Goal: Task Accomplishment & Management: Use online tool/utility

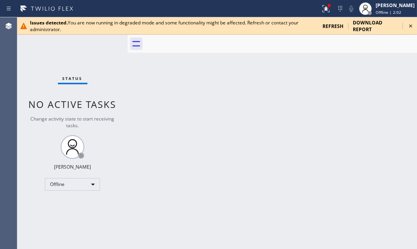
click at [331, 25] on span "refresh" at bounding box center [332, 26] width 21 height 7
click at [410, 26] on icon at bounding box center [410, 25] width 3 height 3
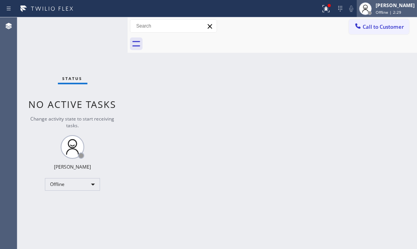
click at [375, 6] on div "[PERSON_NAME]" at bounding box center [394, 5] width 39 height 7
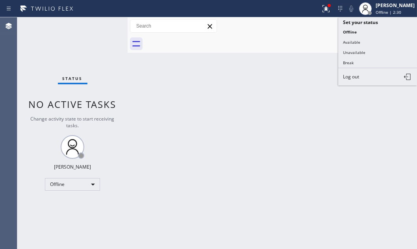
drag, startPoint x: 352, startPoint y: 51, endPoint x: 409, endPoint y: 51, distance: 57.1
click at [359, 51] on button "Unavailable" at bounding box center [377, 52] width 79 height 10
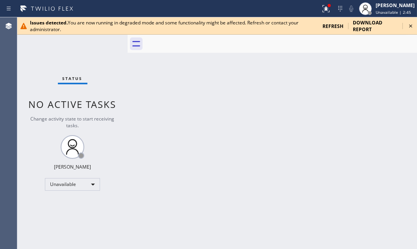
click at [412, 26] on icon at bounding box center [410, 25] width 9 height 9
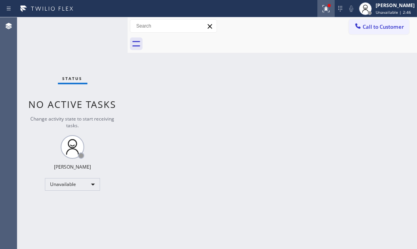
click at [317, 7] on div at bounding box center [325, 8] width 17 height 9
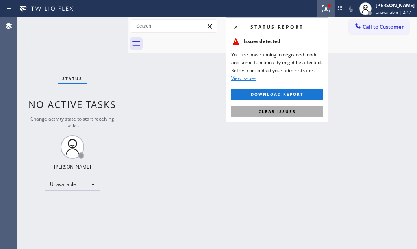
click at [283, 112] on span "Clear issues" at bounding box center [277, 112] width 37 height 6
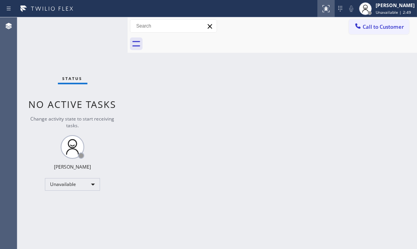
click at [321, 11] on icon at bounding box center [325, 8] width 9 height 9
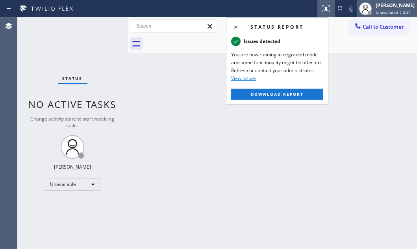
click at [375, 11] on span "Unavailable | 2:51" at bounding box center [392, 12] width 35 height 6
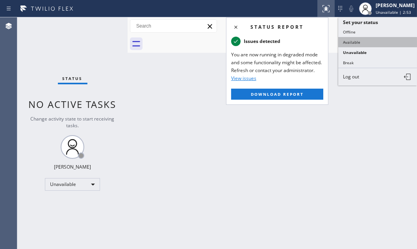
click at [353, 40] on button "Available" at bounding box center [377, 42] width 79 height 10
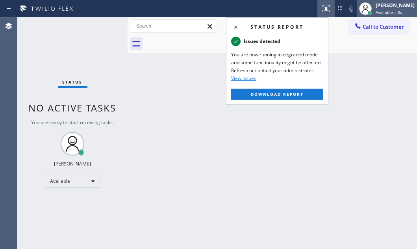
click at [375, 11] on span "Available | 8s" at bounding box center [388, 12] width 26 height 6
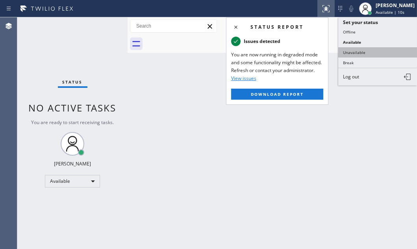
click at [356, 53] on button "Unavailable" at bounding box center [377, 52] width 79 height 10
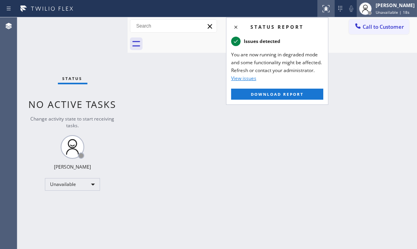
drag, startPoint x: 377, startPoint y: 6, endPoint x: 372, endPoint y: 52, distance: 46.3
click at [377, 6] on div "[PERSON_NAME]" at bounding box center [394, 5] width 39 height 7
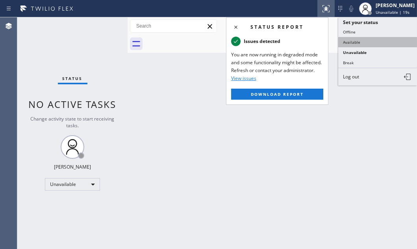
click at [358, 42] on button "Available" at bounding box center [377, 42] width 79 height 10
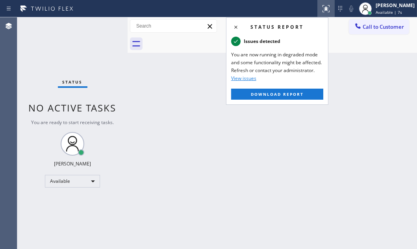
click at [358, 61] on div "Back to Dashboard Change Sender ID Customers Technicians Select a contact Outbo…" at bounding box center [271, 132] width 289 height 231
click at [322, 10] on icon at bounding box center [324, 8] width 5 height 6
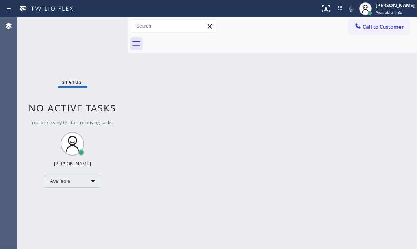
click at [348, 103] on div "Back to Dashboard Change Sender ID Customers Technicians Select a contact Outbo…" at bounding box center [271, 132] width 289 height 231
click at [272, 85] on div "Back to Dashboard Change Sender ID Customers Technicians Select a contact Outbo…" at bounding box center [271, 132] width 289 height 231
click at [384, 9] on span "Available | 59s" at bounding box center [389, 12] width 29 height 6
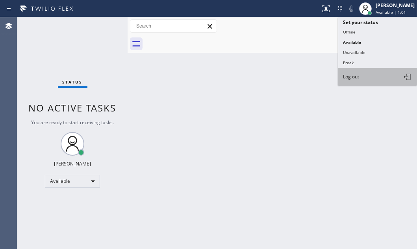
click at [358, 75] on span "Log out" at bounding box center [351, 76] width 16 height 7
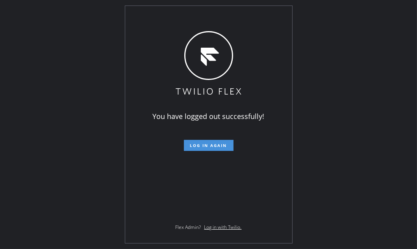
click at [200, 145] on span "Log in again" at bounding box center [208, 145] width 37 height 6
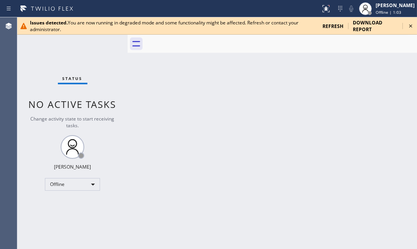
click at [409, 25] on icon at bounding box center [410, 25] width 9 height 9
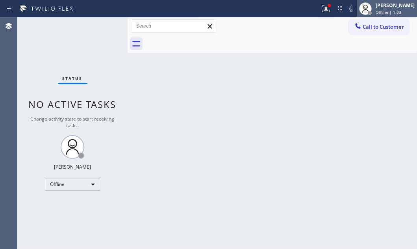
click at [360, 9] on icon at bounding box center [364, 8] width 9 height 9
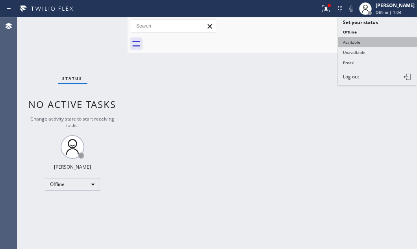
click at [348, 37] on button "Available" at bounding box center [377, 42] width 79 height 10
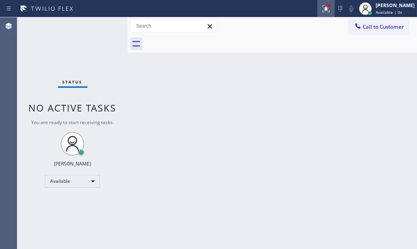
click at [323, 9] on icon at bounding box center [325, 7] width 5 height 3
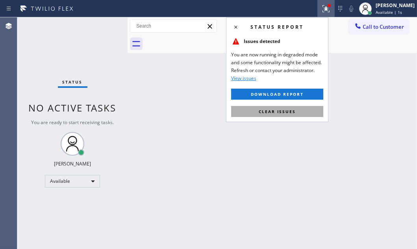
click at [284, 113] on span "Clear issues" at bounding box center [277, 112] width 37 height 6
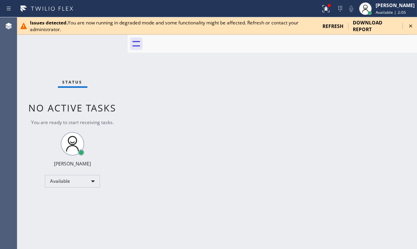
click at [409, 27] on icon at bounding box center [410, 25] width 9 height 9
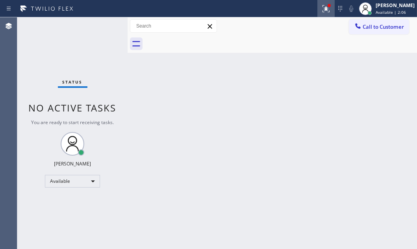
drag, startPoint x: 323, startPoint y: 11, endPoint x: 310, endPoint y: 35, distance: 27.5
click at [323, 11] on icon at bounding box center [325, 8] width 9 height 9
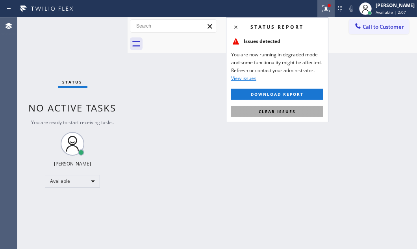
click at [268, 111] on span "Clear issues" at bounding box center [277, 112] width 37 height 6
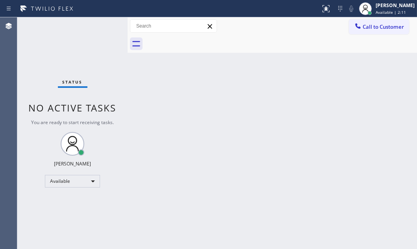
click at [231, 113] on div "Back to Dashboard Change Sender ID Customers Technicians Select a contact Outbo…" at bounding box center [271, 132] width 289 height 231
click at [375, 11] on span "Available | 3:23" at bounding box center [390, 12] width 30 height 6
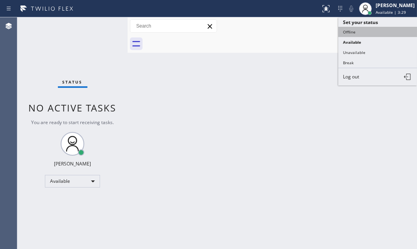
click at [355, 33] on button "Offline" at bounding box center [377, 32] width 79 height 10
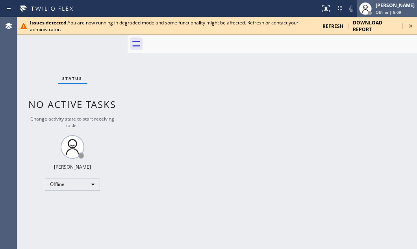
click at [391, 8] on div "[PERSON_NAME]" at bounding box center [394, 5] width 39 height 7
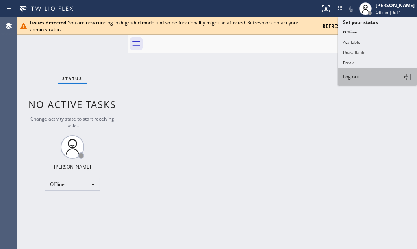
click at [354, 75] on span "Log out" at bounding box center [351, 76] width 16 height 7
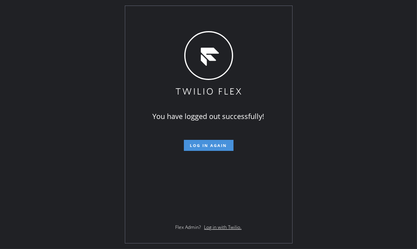
click at [212, 143] on span "Log in again" at bounding box center [208, 145] width 37 height 6
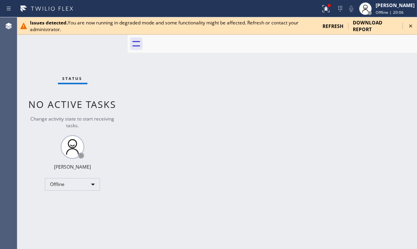
click at [411, 24] on icon at bounding box center [410, 25] width 9 height 9
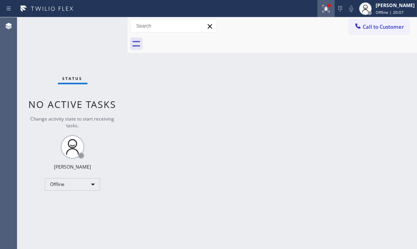
click at [321, 7] on icon at bounding box center [325, 8] width 9 height 9
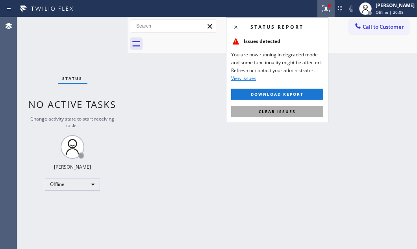
click at [268, 109] on span "Clear issues" at bounding box center [277, 112] width 37 height 6
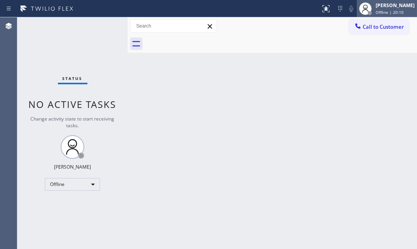
click at [375, 6] on div "[PERSON_NAME]" at bounding box center [394, 5] width 39 height 7
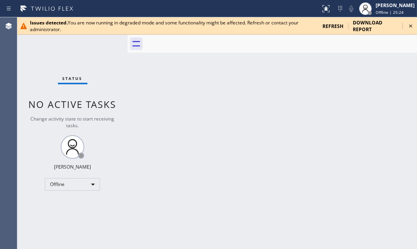
click at [410, 24] on icon at bounding box center [410, 25] width 9 height 9
click at [409, 25] on icon at bounding box center [410, 25] width 9 height 9
click at [410, 25] on icon at bounding box center [410, 25] width 9 height 9
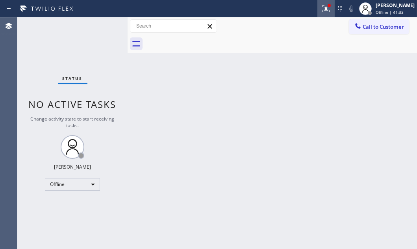
click at [321, 9] on icon at bounding box center [325, 8] width 9 height 9
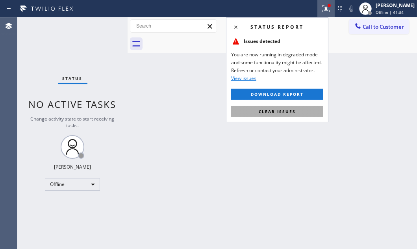
click at [263, 111] on span "Clear issues" at bounding box center [277, 112] width 37 height 6
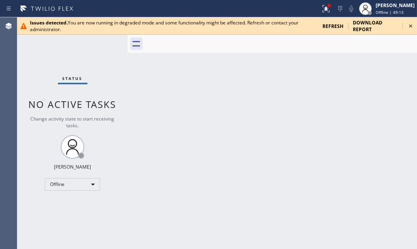
click at [410, 24] on icon at bounding box center [410, 25] width 9 height 9
click at [411, 26] on icon at bounding box center [410, 25] width 3 height 3
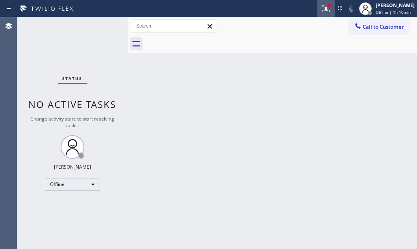
click at [321, 8] on icon at bounding box center [325, 8] width 9 height 9
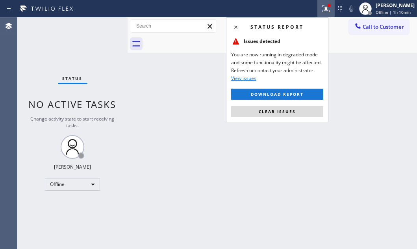
drag, startPoint x: 291, startPoint y: 107, endPoint x: 89, endPoint y: 29, distance: 216.7
click at [288, 107] on button "Clear issues" at bounding box center [277, 111] width 92 height 11
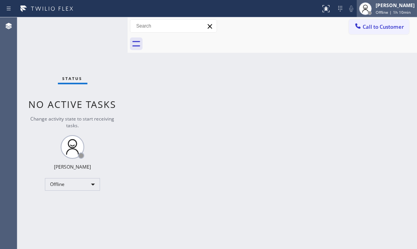
click at [366, 7] on div at bounding box center [365, 8] width 17 height 17
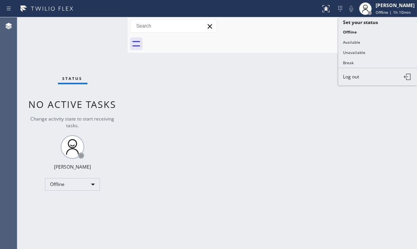
drag, startPoint x: 358, startPoint y: 42, endPoint x: 366, endPoint y: 39, distance: 8.3
click at [358, 41] on button "Available" at bounding box center [377, 42] width 79 height 10
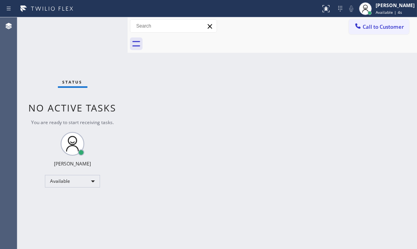
click at [214, 85] on div "Back to Dashboard Change Sender ID Customers Technicians Select a contact Outbo…" at bounding box center [271, 132] width 289 height 231
click at [375, 9] on span "Available | 1:39" at bounding box center [390, 12] width 30 height 6
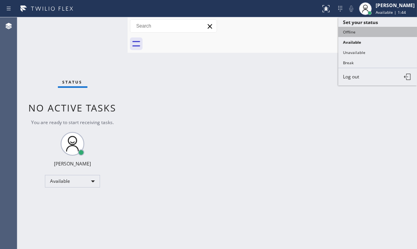
click at [360, 31] on button "Offline" at bounding box center [377, 32] width 79 height 10
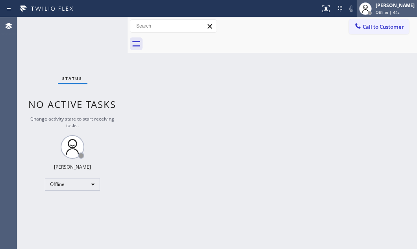
click at [370, 15] on div "[PERSON_NAME] Offline | 44s" at bounding box center [387, 8] width 60 height 17
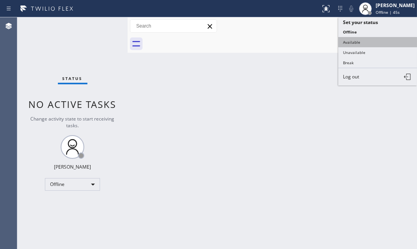
click at [359, 41] on button "Available" at bounding box center [377, 42] width 79 height 10
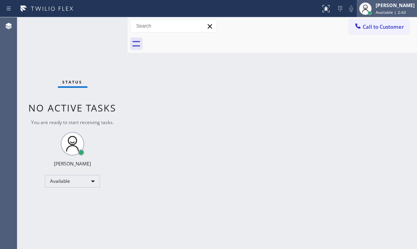
click at [385, 9] on span "Available | 2:43" at bounding box center [390, 12] width 30 height 6
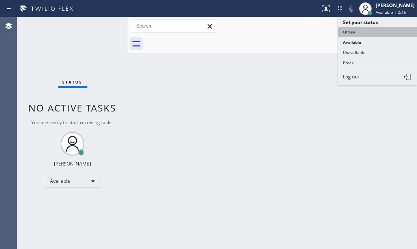
click at [351, 31] on button "Offline" at bounding box center [377, 32] width 79 height 10
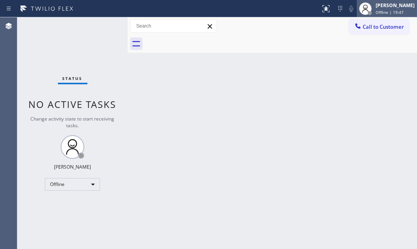
click at [375, 14] on span "Offline | 19:47" at bounding box center [389, 12] width 28 height 6
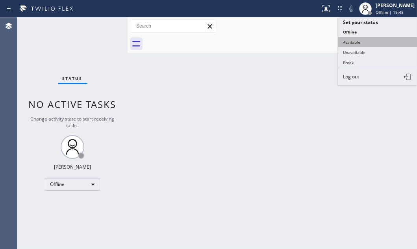
click at [356, 40] on button "Available" at bounding box center [377, 42] width 79 height 10
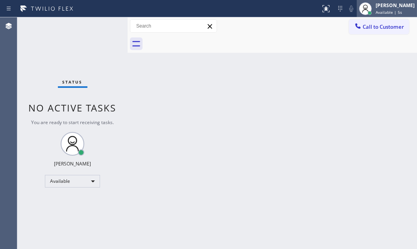
click at [379, 11] on span "Available | 5s" at bounding box center [388, 12] width 26 height 6
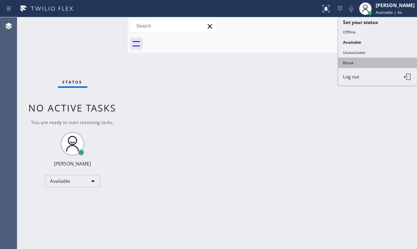
click at [355, 60] on button "Break" at bounding box center [377, 62] width 79 height 10
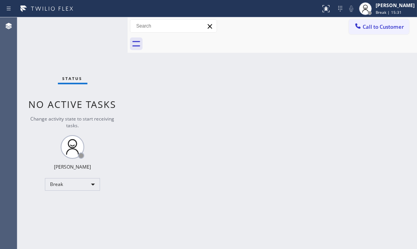
click at [118, 45] on div "Status No active tasks Change activity state to start receiving tasks. [PERSON_…" at bounding box center [72, 132] width 110 height 231
click at [89, 181] on div "Break" at bounding box center [72, 184] width 55 height 13
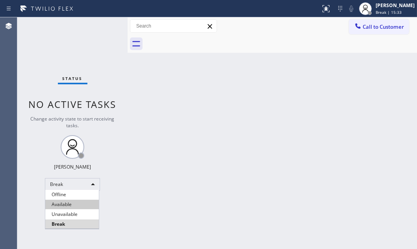
click at [70, 202] on li "Available" at bounding box center [72, 204] width 54 height 9
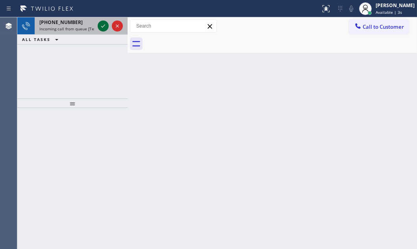
click at [100, 24] on icon at bounding box center [102, 25] width 9 height 9
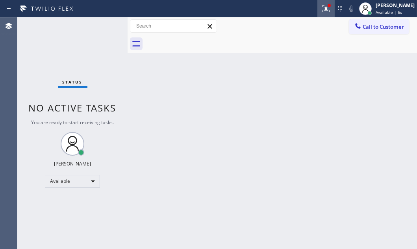
click at [321, 9] on icon at bounding box center [325, 8] width 9 height 9
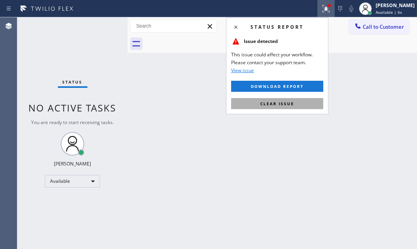
click at [300, 101] on button "Clear issue" at bounding box center [277, 103] width 92 height 11
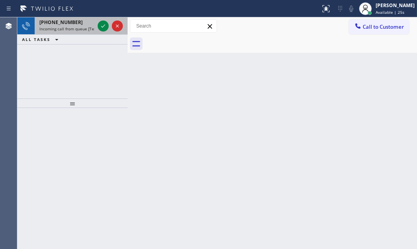
drag, startPoint x: 91, startPoint y: 17, endPoint x: 96, endPoint y: 20, distance: 5.7
click at [95, 20] on div "[PHONE_NUMBER] Incoming call from queue [Test] All" at bounding box center [65, 25] width 61 height 17
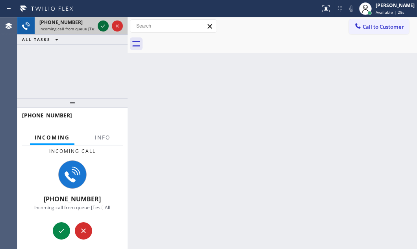
click at [98, 23] on div at bounding box center [110, 25] width 28 height 17
click at [98, 23] on div at bounding box center [103, 25] width 11 height 9
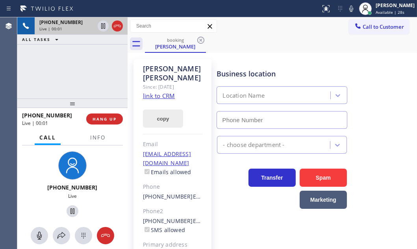
type input "[PHONE_NUMBER]"
click at [153, 92] on link "link to CRM" at bounding box center [159, 96] width 32 height 8
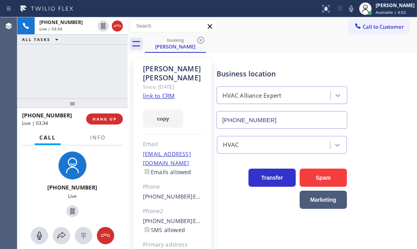
drag, startPoint x: 101, startPoint y: 28, endPoint x: 126, endPoint y: 36, distance: 26.3
click at [105, 28] on icon at bounding box center [103, 26] width 4 height 6
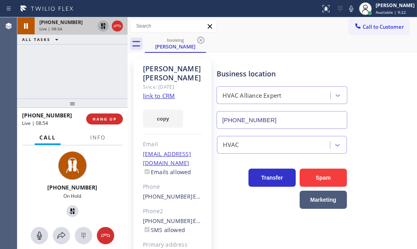
click at [102, 28] on icon at bounding box center [103, 26] width 6 height 6
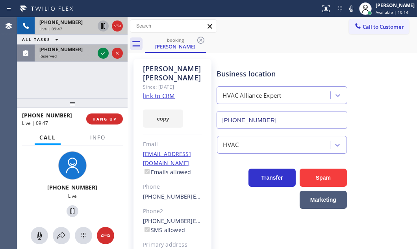
drag, startPoint x: 102, startPoint y: 55, endPoint x: 110, endPoint y: 58, distance: 8.3
click at [102, 55] on icon at bounding box center [102, 52] width 9 height 9
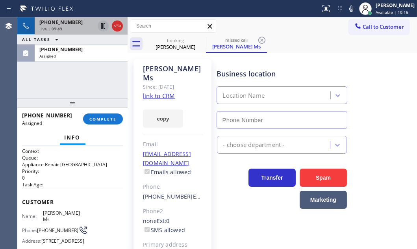
type input "[PHONE_NUMBER]"
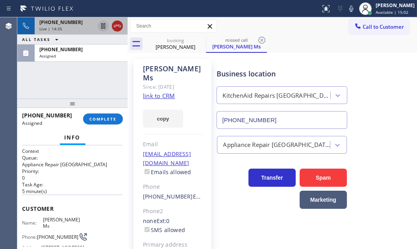
click at [119, 26] on icon at bounding box center [117, 25] width 9 height 9
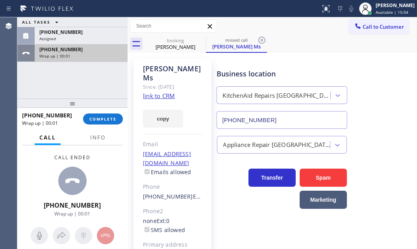
click at [102, 56] on div "Wrap up | 00:01" at bounding box center [80, 56] width 83 height 6
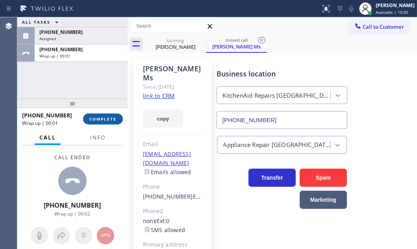
drag, startPoint x: 105, startPoint y: 120, endPoint x: 113, endPoint y: 122, distance: 8.2
click at [105, 120] on span "COMPLETE" at bounding box center [102, 119] width 27 height 6
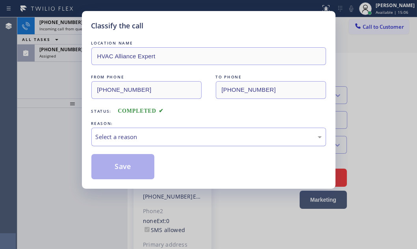
click at [161, 131] on div "Select a reason" at bounding box center [208, 136] width 235 height 18
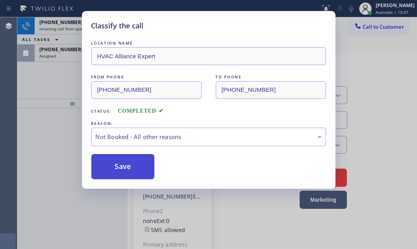
drag, startPoint x: 126, startPoint y: 162, endPoint x: 116, endPoint y: 165, distance: 10.3
click at [116, 165] on button "Save" at bounding box center [122, 166] width 63 height 25
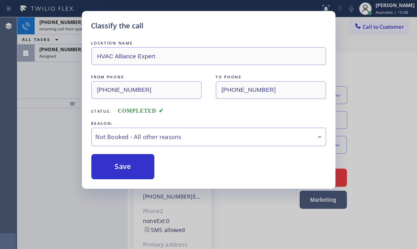
click at [67, 27] on div "Classify the call LOCATION NAME HVAC Alliance Expert FROM PHONE [PHONE_NUMBER] …" at bounding box center [208, 124] width 417 height 249
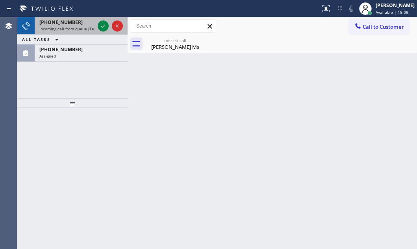
click at [96, 24] on div at bounding box center [110, 25] width 28 height 17
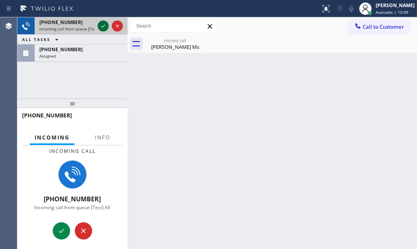
click at [100, 24] on icon at bounding box center [102, 25] width 9 height 9
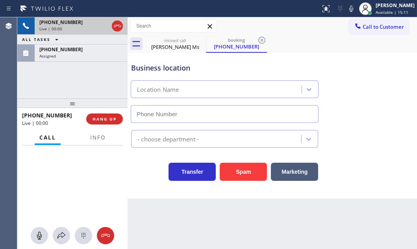
type input "[PHONE_NUMBER]"
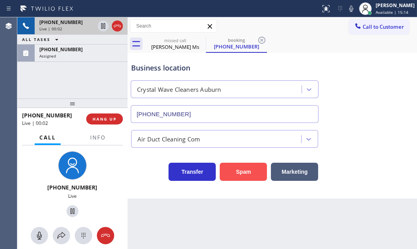
click at [242, 170] on button "Spam" at bounding box center [243, 172] width 47 height 18
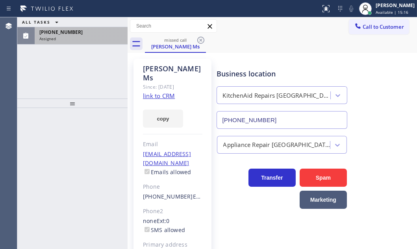
click at [85, 31] on div "[PHONE_NUMBER]" at bounding box center [80, 32] width 83 height 7
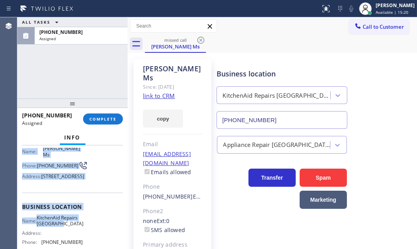
scroll to position [107, 0]
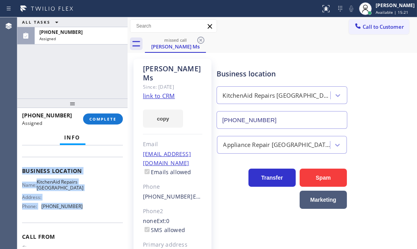
drag, startPoint x: 22, startPoint y: 205, endPoint x: 82, endPoint y: 217, distance: 61.7
click at [82, 217] on div "Context Queue: Appliance Repair High End Priority: 0 Task Age: [DEMOGRAPHIC_DAT…" at bounding box center [72, 161] width 101 height 241
copy div "Customer Name: [PERSON_NAME] Ms [PERSON_NAME]: [PHONE_NUMBER] Address: [STREET_…"
click at [99, 119] on span "COMPLETE" at bounding box center [102, 119] width 27 height 6
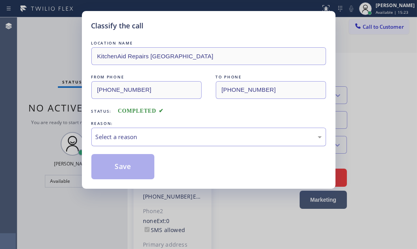
drag, startPoint x: 163, startPoint y: 138, endPoint x: 156, endPoint y: 143, distance: 8.7
click at [162, 139] on div "Select a reason" at bounding box center [209, 136] width 226 height 9
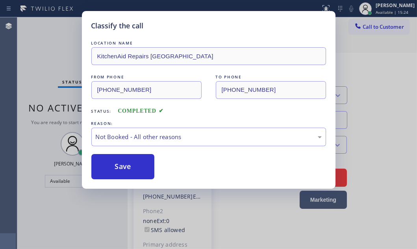
drag, startPoint x: 104, startPoint y: 169, endPoint x: 280, endPoint y: 166, distance: 176.3
click at [107, 169] on button "Save" at bounding box center [122, 166] width 63 height 25
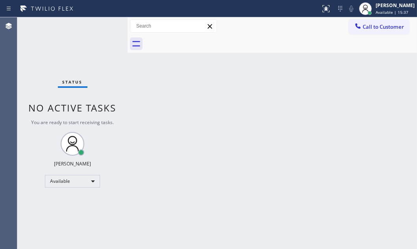
click at [357, 130] on div "Back to Dashboard Change Sender ID Customers Technicians Select a contact Outbo…" at bounding box center [271, 132] width 289 height 231
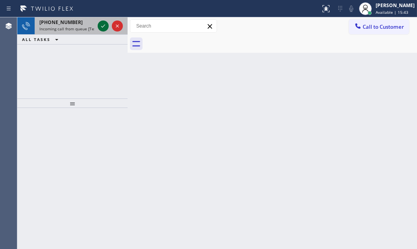
click at [105, 26] on icon at bounding box center [102, 25] width 9 height 9
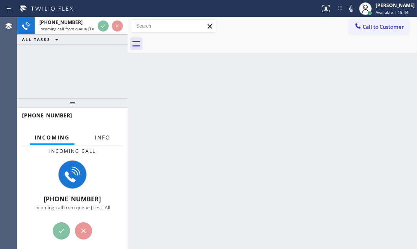
click at [105, 136] on span "Info" at bounding box center [102, 137] width 15 height 7
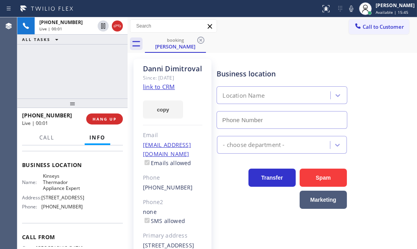
scroll to position [107, 0]
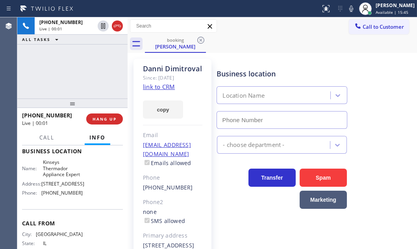
type input "[PHONE_NUMBER]"
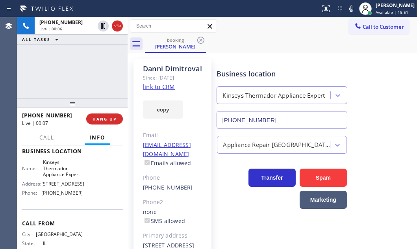
click at [153, 91] on link "link to CRM" at bounding box center [159, 87] width 32 height 8
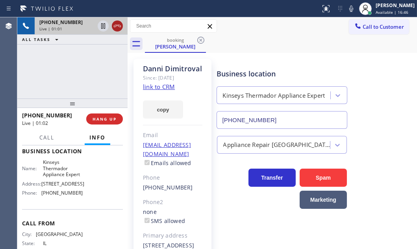
click at [118, 29] on icon at bounding box center [117, 25] width 9 height 9
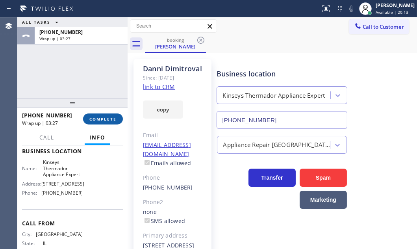
click at [99, 119] on span "COMPLETE" at bounding box center [102, 119] width 27 height 6
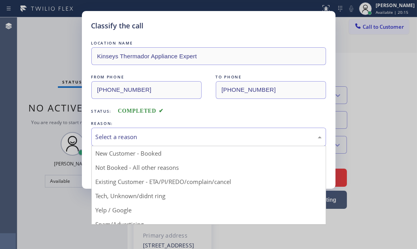
click at [146, 135] on div "Select a reason" at bounding box center [209, 136] width 226 height 9
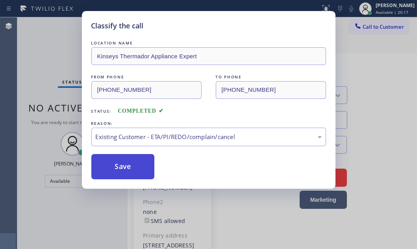
drag, startPoint x: 118, startPoint y: 170, endPoint x: 122, endPoint y: 170, distance: 4.0
click at [119, 170] on button "Save" at bounding box center [122, 166] width 63 height 25
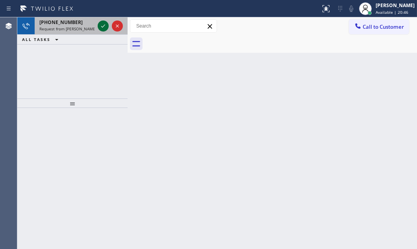
click at [102, 28] on icon at bounding box center [102, 25] width 9 height 9
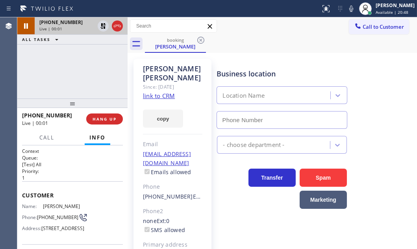
type input "[PHONE_NUMBER]"
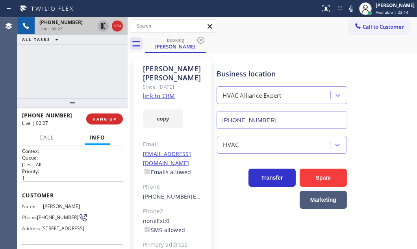
click at [103, 28] on icon at bounding box center [102, 25] width 9 height 9
click at [105, 27] on icon at bounding box center [102, 25] width 9 height 9
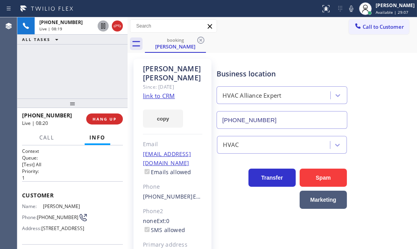
drag, startPoint x: 114, startPoint y: 24, endPoint x: 407, endPoint y: 137, distance: 313.7
click at [117, 27] on icon at bounding box center [117, 25] width 9 height 9
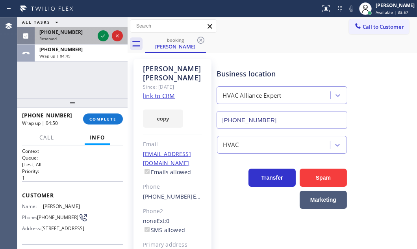
drag, startPoint x: 103, startPoint y: 35, endPoint x: 123, endPoint y: 33, distance: 20.1
click at [103, 34] on icon at bounding box center [102, 35] width 9 height 9
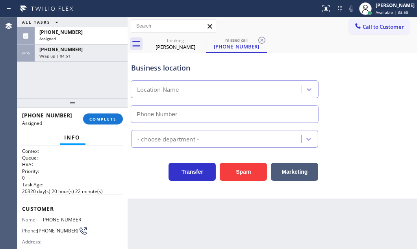
type input "[PHONE_NUMBER]"
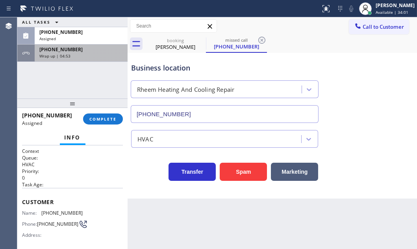
click at [80, 54] on div "Wrap up | 04:53" at bounding box center [80, 56] width 83 height 6
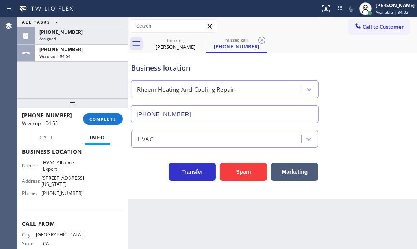
scroll to position [107, 0]
drag, startPoint x: 76, startPoint y: 207, endPoint x: 42, endPoint y: 210, distance: 34.3
click at [42, 199] on div "Name: HVAC Alliance Expert Address: [STREET_ADDRESS][US_STATE] Phone: [PHONE_NU…" at bounding box center [52, 179] width 61 height 40
copy span "[PHONE_NUMBER]"
drag, startPoint x: 58, startPoint y: 181, endPoint x: 43, endPoint y: 177, distance: 15.0
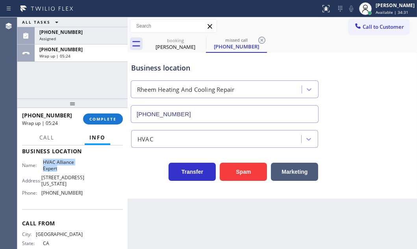
click at [43, 171] on span "HVAC Alliance Expert" at bounding box center [62, 165] width 39 height 12
copy span "HVAC Alliance Expert"
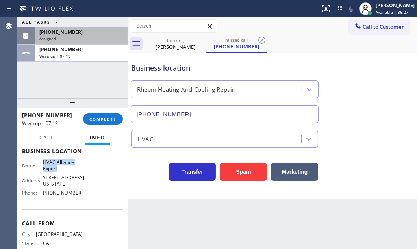
click at [98, 39] on div "Assigned" at bounding box center [80, 39] width 83 height 6
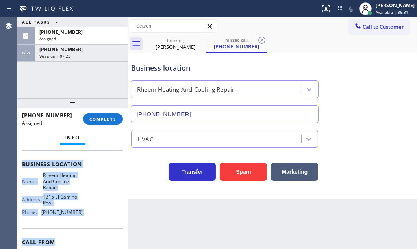
scroll to position [120, 0]
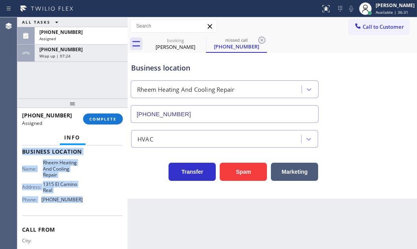
drag, startPoint x: 21, startPoint y: 155, endPoint x: 89, endPoint y: 210, distance: 87.8
click at [89, 210] on div "Context Queue: HVAC Priority: 0 Task Age: [DEMOGRAPHIC_DATA] minute(s) Customer…" at bounding box center [72, 196] width 110 height 103
copy div "Customer Name: [PHONE_NUMBER] Phone: [PHONE_NUMBER] Address: Business location …"
click at [103, 118] on span "COMPLETE" at bounding box center [102, 119] width 27 height 6
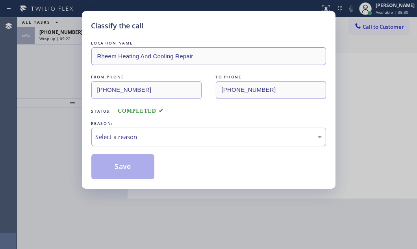
click at [151, 131] on div "Select a reason" at bounding box center [208, 136] width 235 height 18
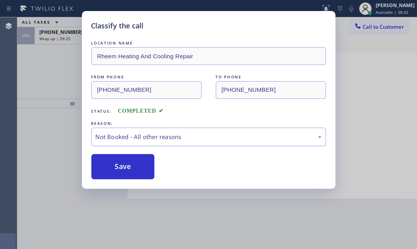
click at [159, 141] on div "Not Booked - All other reasons" at bounding box center [208, 136] width 235 height 18
drag, startPoint x: 128, startPoint y: 197, endPoint x: 122, endPoint y: 178, distance: 20.4
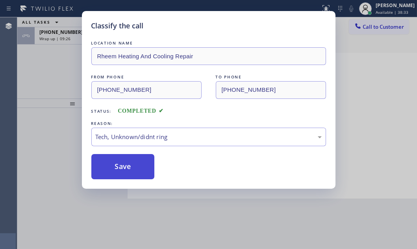
click at [120, 163] on button "Save" at bounding box center [122, 166] width 63 height 25
type input "[PHONE_NUMBER]"
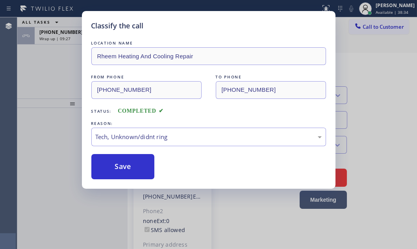
click at [61, 36] on div "Classify the call LOCATION NAME Rheem Heating And Cooling Repair FROM PHONE [PH…" at bounding box center [208, 124] width 417 height 249
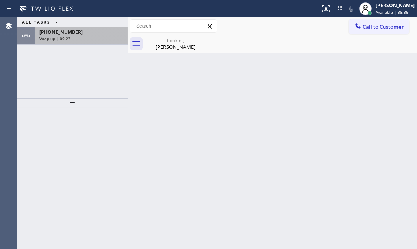
click at [62, 36] on span "Wrap up | 09:27" at bounding box center [54, 39] width 31 height 6
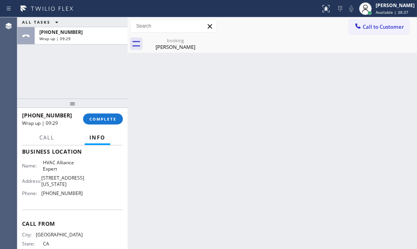
scroll to position [107, 0]
drag, startPoint x: 75, startPoint y: 206, endPoint x: 42, endPoint y: 206, distance: 33.1
click at [42, 196] on span "[PHONE_NUMBER]" at bounding box center [61, 193] width 41 height 6
copy span "[PHONE_NUMBER]"
click at [371, 28] on span "Call to Customer" at bounding box center [382, 26] width 41 height 7
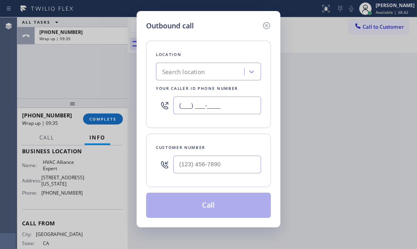
click at [220, 105] on input "(___) ___-____" at bounding box center [217, 105] width 88 height 18
paste input "8559"
click at [234, 105] on input "(___) ___-8559" at bounding box center [217, 105] width 88 height 18
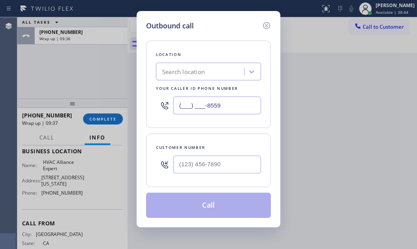
click at [234, 105] on input "(___) ___-8559" at bounding box center [217, 105] width 88 height 18
paste input "855) 999-4417"
type input "[PHONE_NUMBER]"
click at [209, 165] on input "(___) ___-____" at bounding box center [217, 164] width 88 height 18
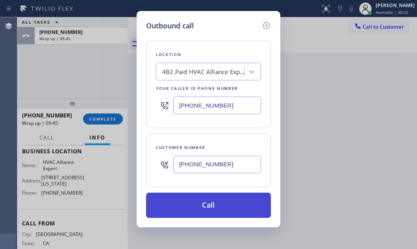
type input "[PHONE_NUMBER]"
click at [202, 199] on button "Call" at bounding box center [208, 204] width 125 height 25
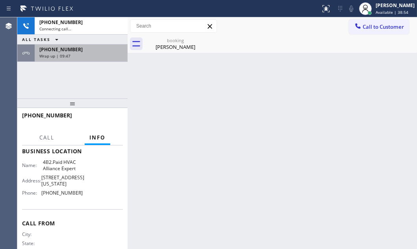
click at [82, 47] on div "[PHONE_NUMBER]" at bounding box center [80, 49] width 83 height 7
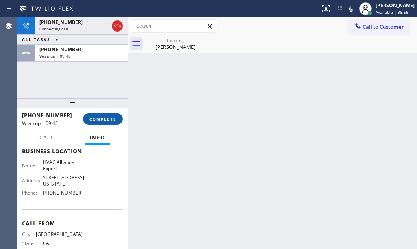
click at [102, 115] on button "COMPLETE" at bounding box center [103, 118] width 40 height 11
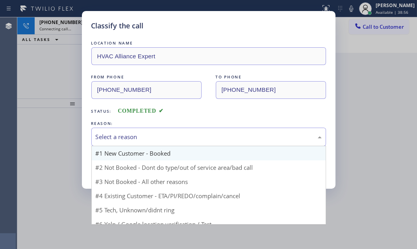
drag, startPoint x: 172, startPoint y: 135, endPoint x: 162, endPoint y: 156, distance: 23.6
click at [172, 136] on div "Select a reason" at bounding box center [209, 136] width 226 height 9
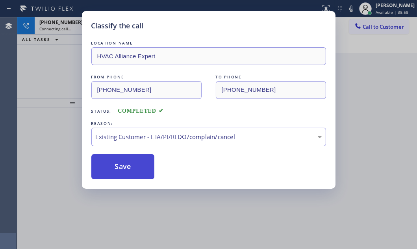
click at [117, 166] on button "Save" at bounding box center [122, 166] width 63 height 25
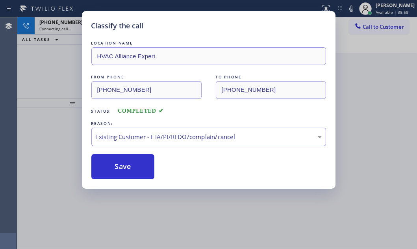
click at [71, 29] on div "Classify the call LOCATION NAME HVAC Alliance Expert FROM PHONE [PHONE_NUMBER] …" at bounding box center [216, 132] width 399 height 231
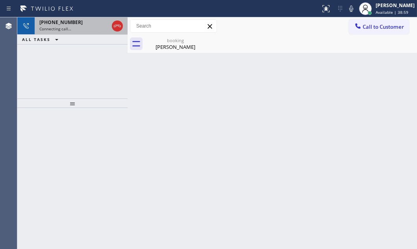
click at [79, 24] on div "[PHONE_NUMBER]" at bounding box center [73, 22] width 69 height 7
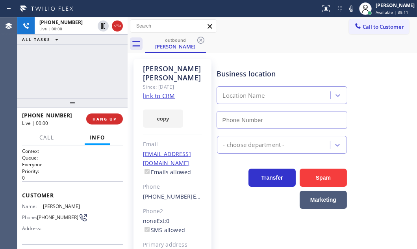
type input "[PHONE_NUMBER]"
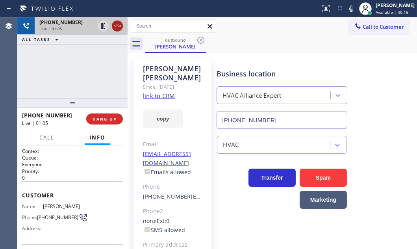
click at [116, 28] on icon at bounding box center [117, 25] width 9 height 9
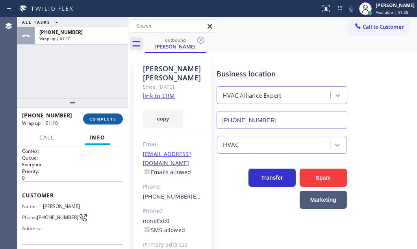
click at [106, 123] on button "COMPLETE" at bounding box center [103, 118] width 40 height 11
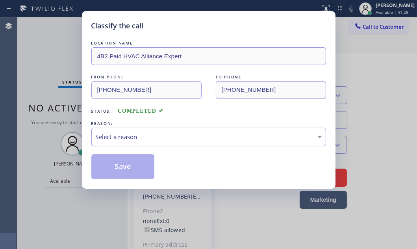
click at [164, 132] on div "Select a reason" at bounding box center [209, 136] width 226 height 9
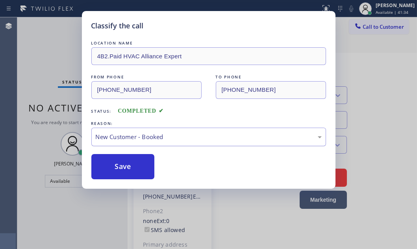
click at [153, 136] on div "New Customer - Booked" at bounding box center [209, 136] width 226 height 9
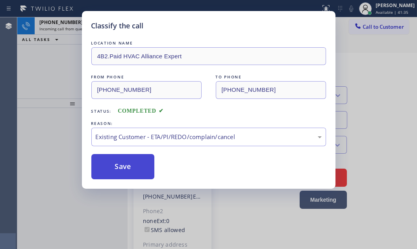
drag, startPoint x: 153, startPoint y: 179, endPoint x: 124, endPoint y: 173, distance: 30.6
click at [118, 158] on button "Save" at bounding box center [122, 166] width 63 height 25
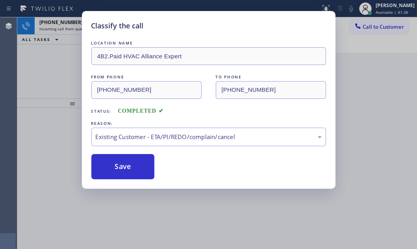
click at [56, 26] on div "Classify the call LOCATION NAME 4B2.Paid HVAC Alliance Expert FROM PHONE [PHONE…" at bounding box center [208, 124] width 417 height 249
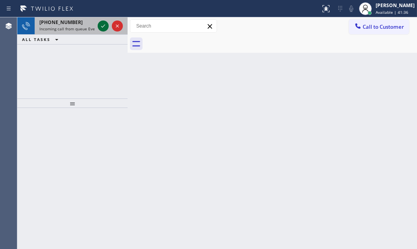
drag, startPoint x: 84, startPoint y: 27, endPoint x: 100, endPoint y: 27, distance: 16.5
click at [89, 27] on span "Incoming call from queue Everybody" at bounding box center [73, 29] width 68 height 6
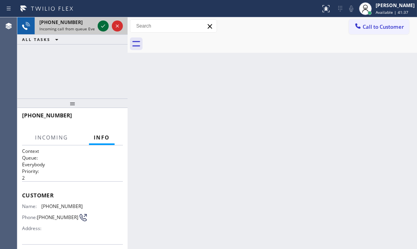
click at [105, 27] on icon at bounding box center [102, 25] width 9 height 9
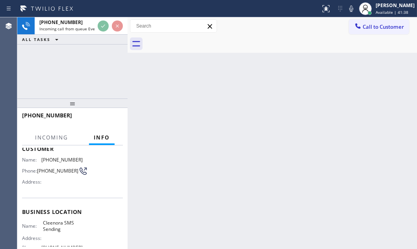
scroll to position [71, 0]
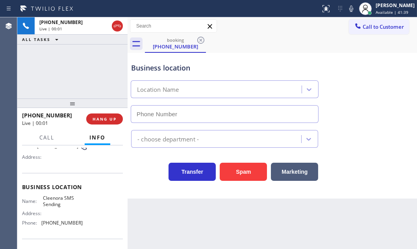
type input "[PHONE_NUMBER]"
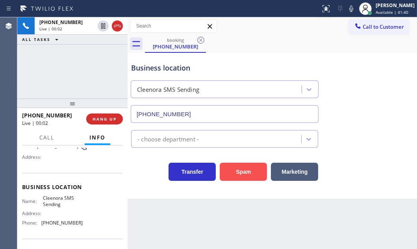
click at [229, 171] on button "Spam" at bounding box center [243, 172] width 47 height 18
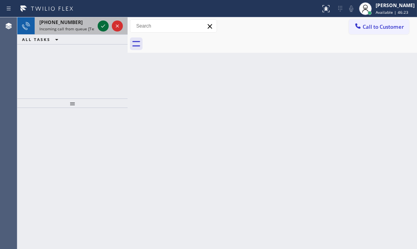
click at [104, 25] on icon at bounding box center [103, 25] width 4 height 3
click at [104, 23] on icon at bounding box center [102, 25] width 9 height 9
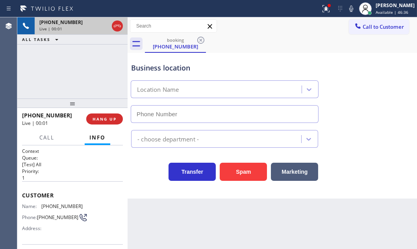
type input "[PHONE_NUMBER]"
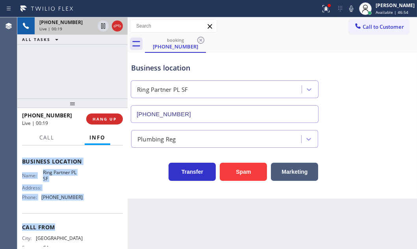
scroll to position [107, 0]
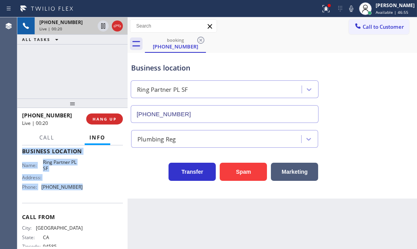
drag, startPoint x: 21, startPoint y: 190, endPoint x: 94, endPoint y: 199, distance: 73.3
click at [94, 199] on div "Context Queue: [Test] All Priority: 1 Customer Name: [PHONE_NUMBER] Phone: [PHO…" at bounding box center [72, 196] width 110 height 103
copy div "Customer Name: [PHONE_NUMBER] Phone: [PHONE_NUMBER] Address: Business location …"
click at [103, 28] on icon at bounding box center [102, 25] width 9 height 9
click at [102, 26] on icon at bounding box center [103, 26] width 6 height 6
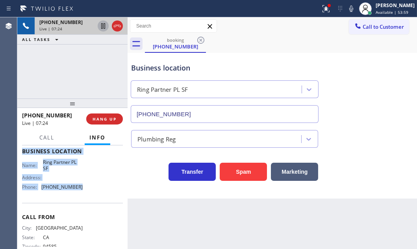
click at [102, 28] on icon at bounding box center [102, 25] width 9 height 9
click at [105, 26] on icon at bounding box center [102, 25] width 9 height 9
click at [115, 25] on icon at bounding box center [117, 26] width 7 height 2
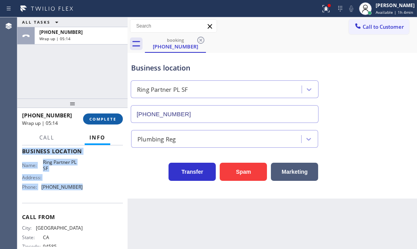
click at [102, 119] on span "COMPLETE" at bounding box center [102, 119] width 27 height 6
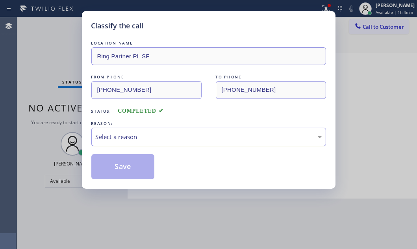
click at [161, 137] on div "Select a reason" at bounding box center [209, 136] width 226 height 9
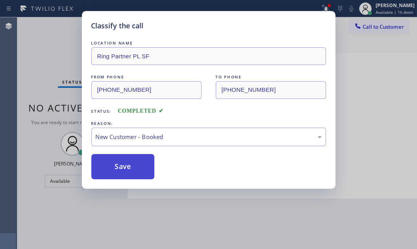
click at [142, 164] on button "Save" at bounding box center [122, 166] width 63 height 25
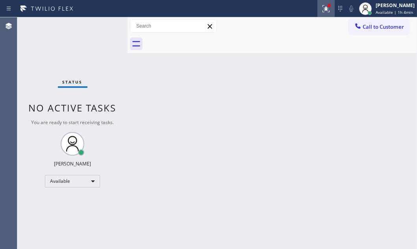
click at [321, 10] on icon at bounding box center [325, 8] width 9 height 9
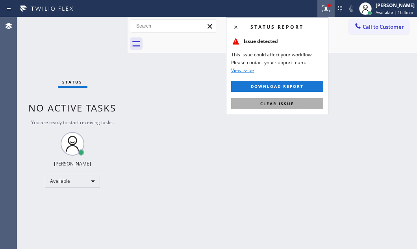
click at [283, 99] on button "Clear issue" at bounding box center [277, 103] width 92 height 11
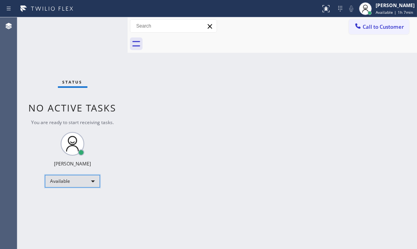
click at [86, 181] on div "Available" at bounding box center [72, 181] width 55 height 13
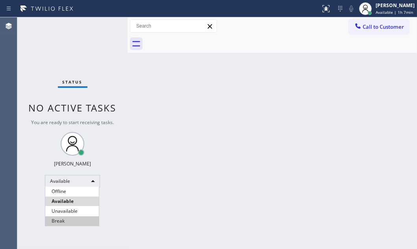
drag, startPoint x: 71, startPoint y: 220, endPoint x: 314, endPoint y: 190, distance: 244.6
click at [71, 220] on li "Break" at bounding box center [72, 220] width 54 height 9
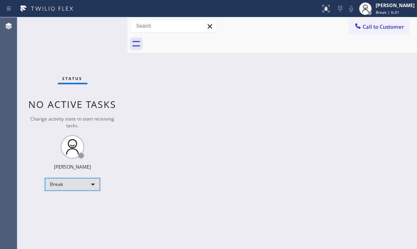
click at [94, 186] on div "Break" at bounding box center [72, 184] width 55 height 13
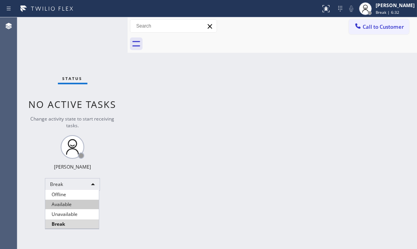
click at [75, 201] on li "Available" at bounding box center [72, 204] width 54 height 9
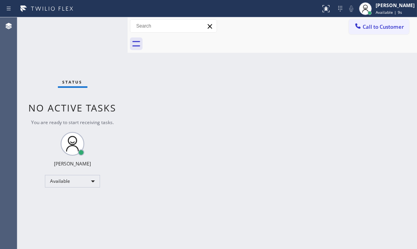
click at [96, 57] on div "Status No active tasks You are ready to start receiving tasks. [PERSON_NAME] Av…" at bounding box center [72, 132] width 110 height 231
click at [316, 103] on div "Back to Dashboard Change Sender ID Customers Technicians Select a contact Outbo…" at bounding box center [271, 132] width 289 height 231
click at [86, 181] on div "Available" at bounding box center [72, 181] width 55 height 13
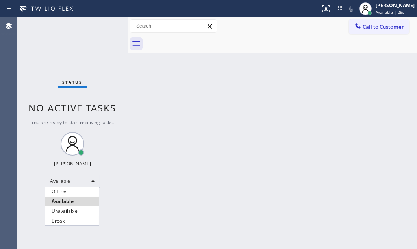
drag, startPoint x: 71, startPoint y: 220, endPoint x: 86, endPoint y: 220, distance: 14.6
click at [72, 220] on li "Break" at bounding box center [72, 220] width 54 height 9
